Goal: Task Accomplishment & Management: Use online tool/utility

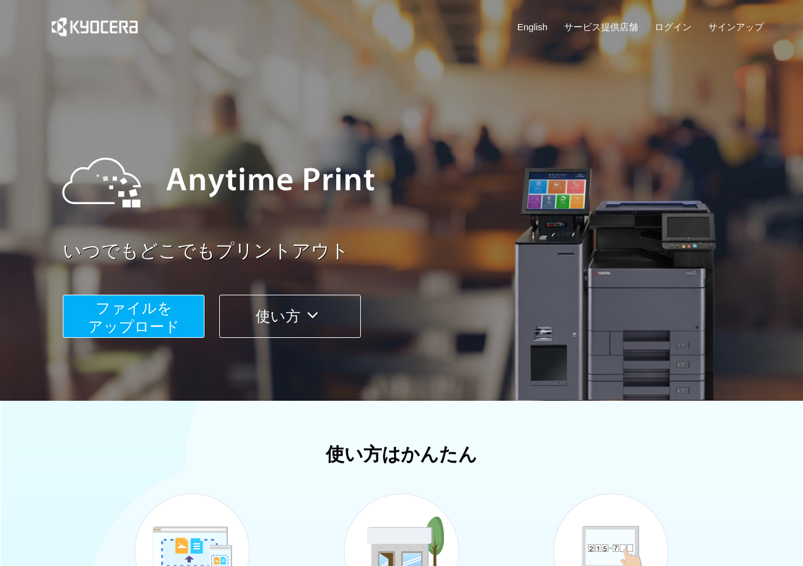
click at [133, 311] on span "ファイルを ​​アップロード" at bounding box center [134, 316] width 92 height 35
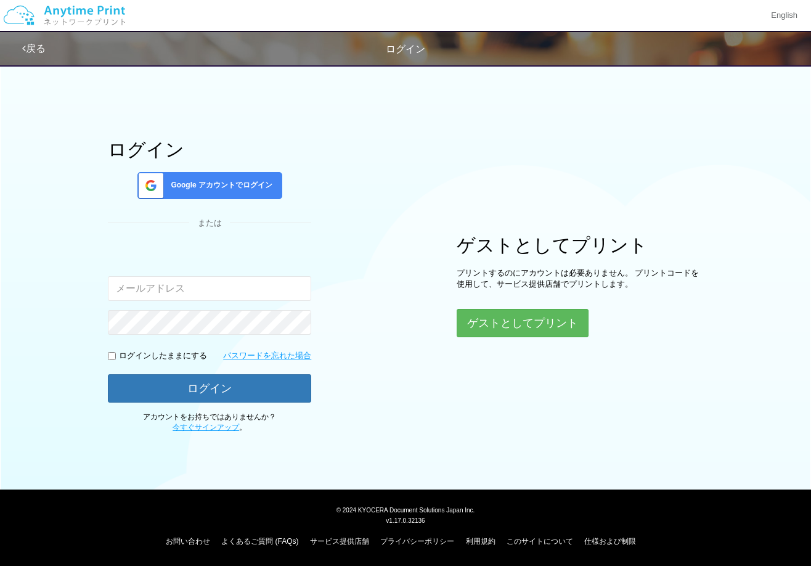
click at [236, 187] on span "Google アカウントでログイン" at bounding box center [219, 185] width 107 height 10
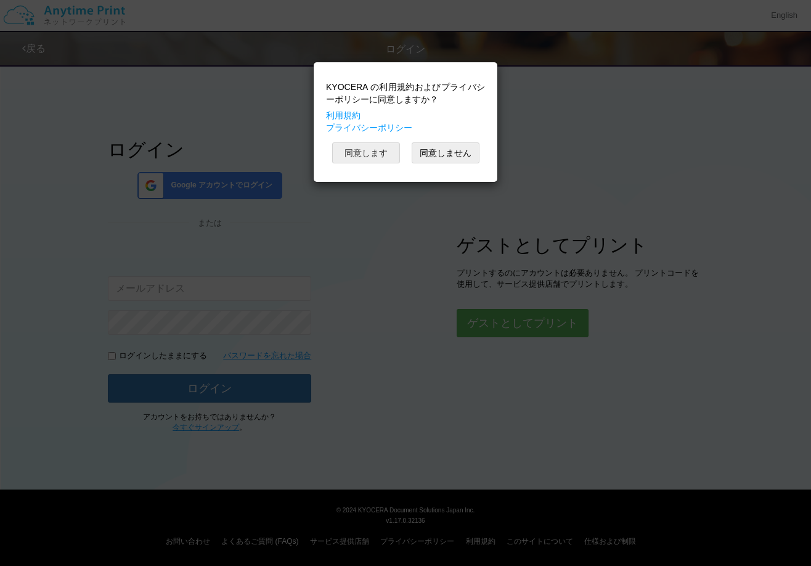
click at [349, 155] on button "同意します" at bounding box center [366, 152] width 68 height 21
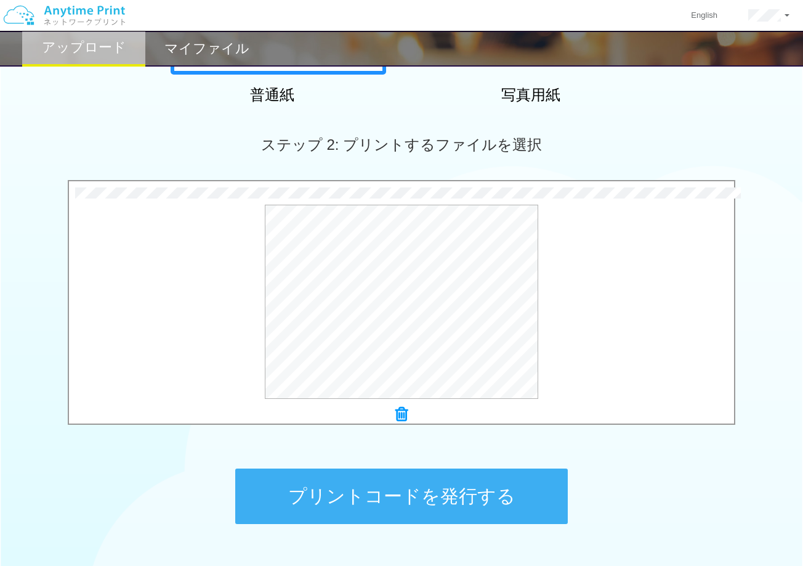
scroll to position [296, 0]
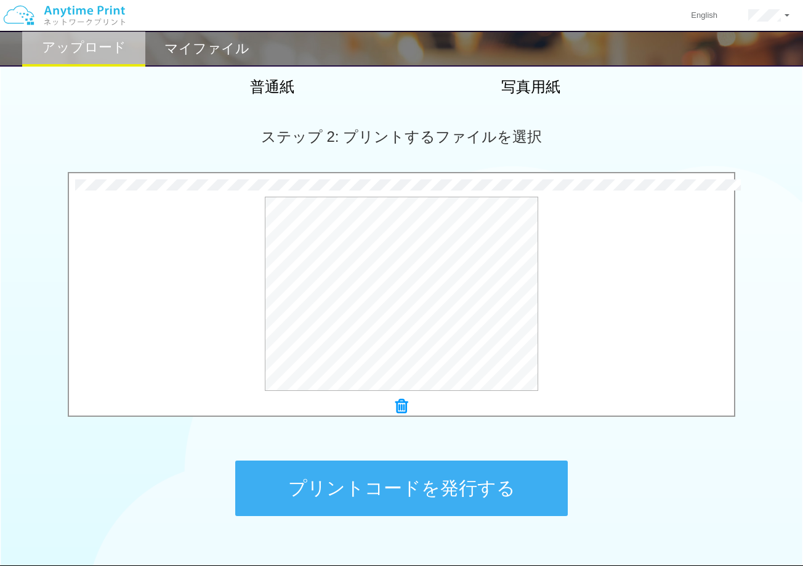
click at [407, 490] on button "プリントコードを発行する" at bounding box center [401, 487] width 333 height 55
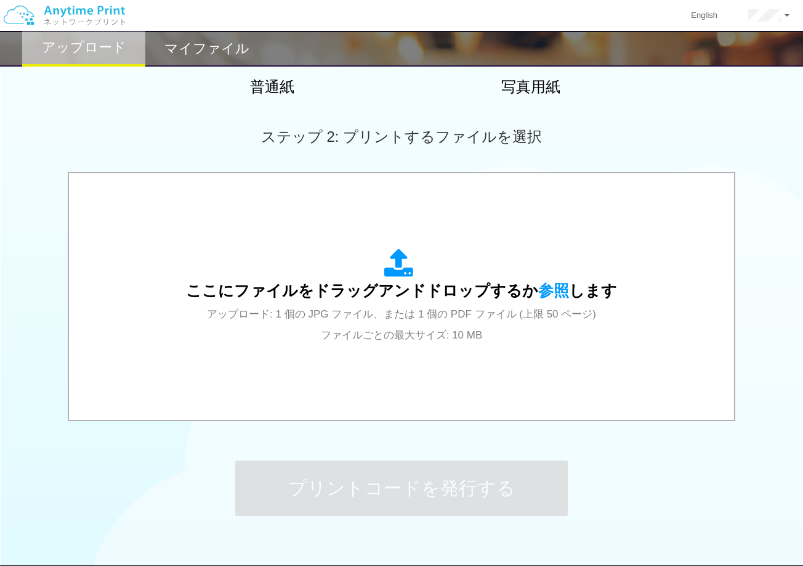
scroll to position [0, 0]
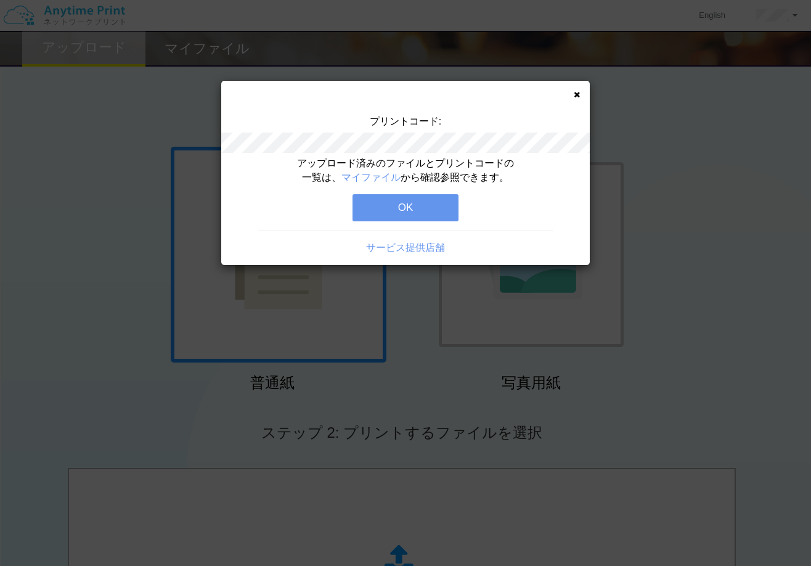
click at [399, 207] on button "OK" at bounding box center [405, 207] width 106 height 27
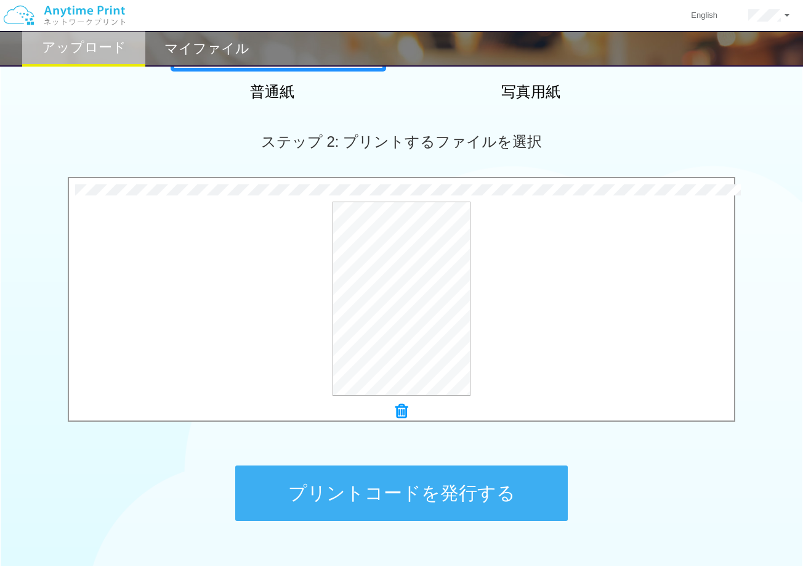
scroll to position [296, 0]
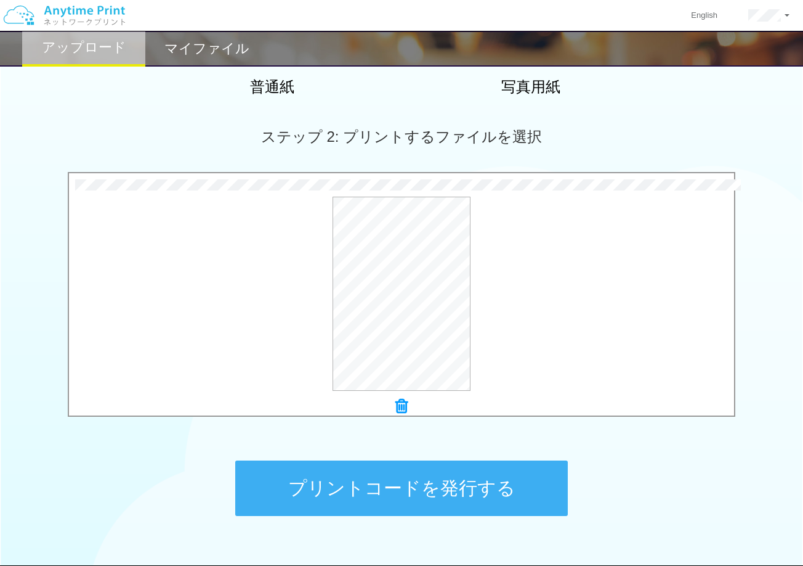
click at [400, 485] on button "プリントコードを発行する" at bounding box center [401, 487] width 333 height 55
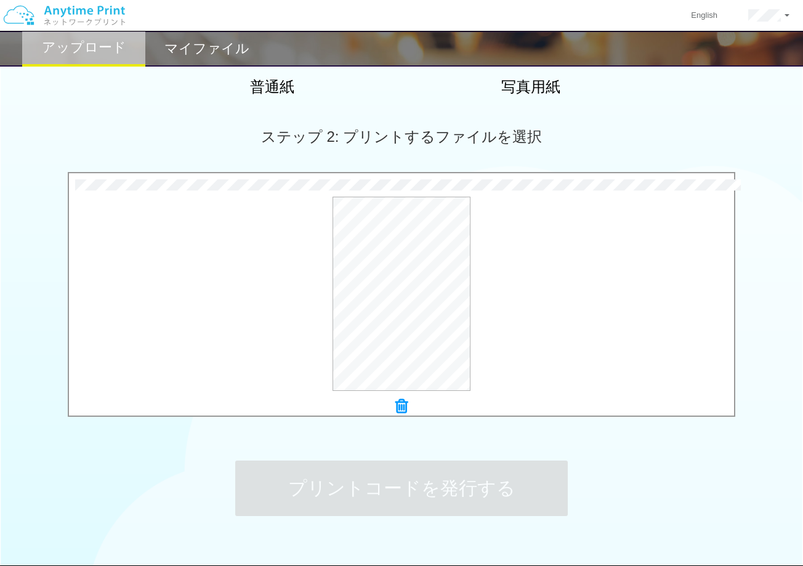
scroll to position [0, 0]
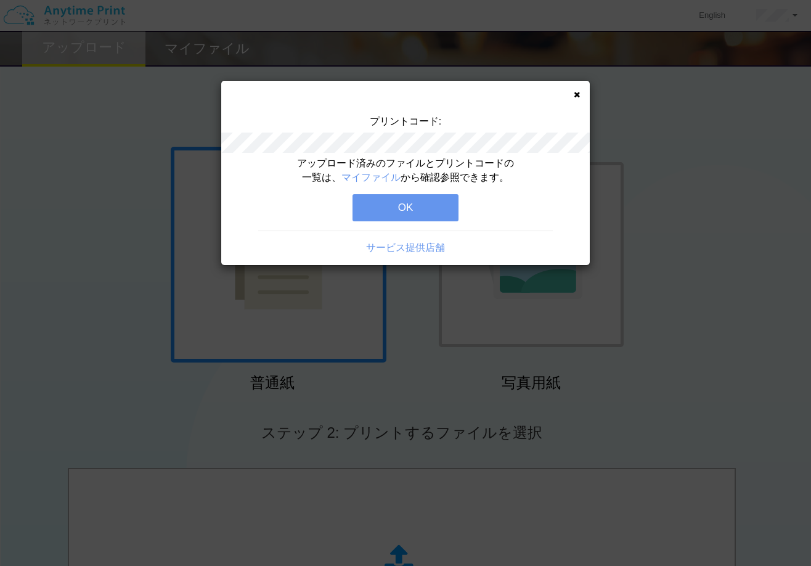
click at [409, 207] on button "OK" at bounding box center [405, 207] width 106 height 27
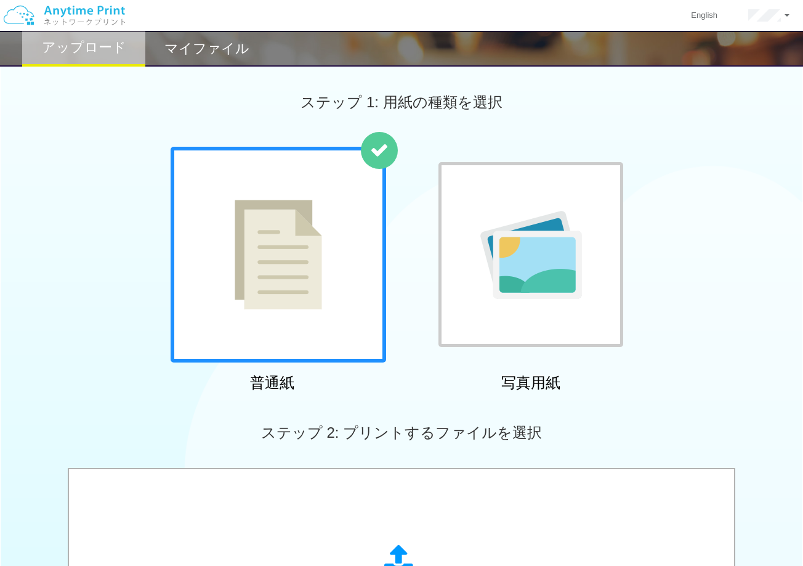
click at [211, 47] on h2 "マイファイル" at bounding box center [206, 48] width 85 height 15
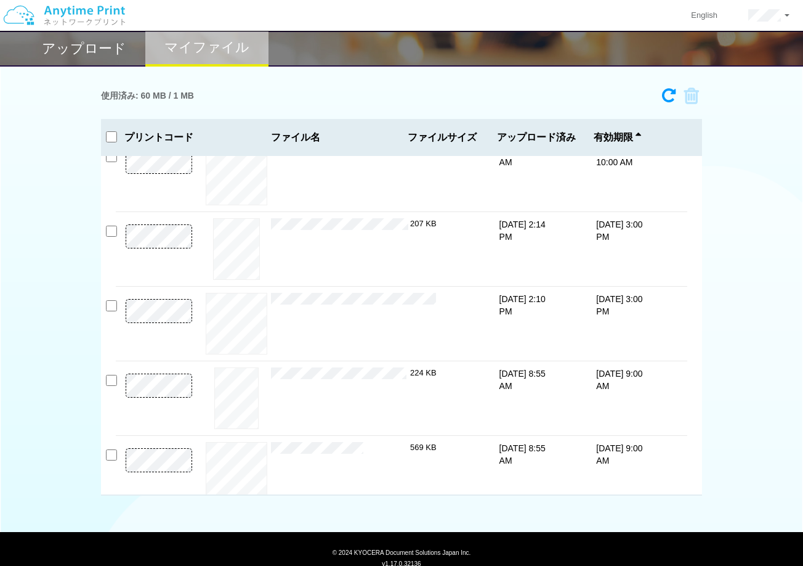
scroll to position [33, 0]
